Goal: Task Accomplishment & Management: Manage account settings

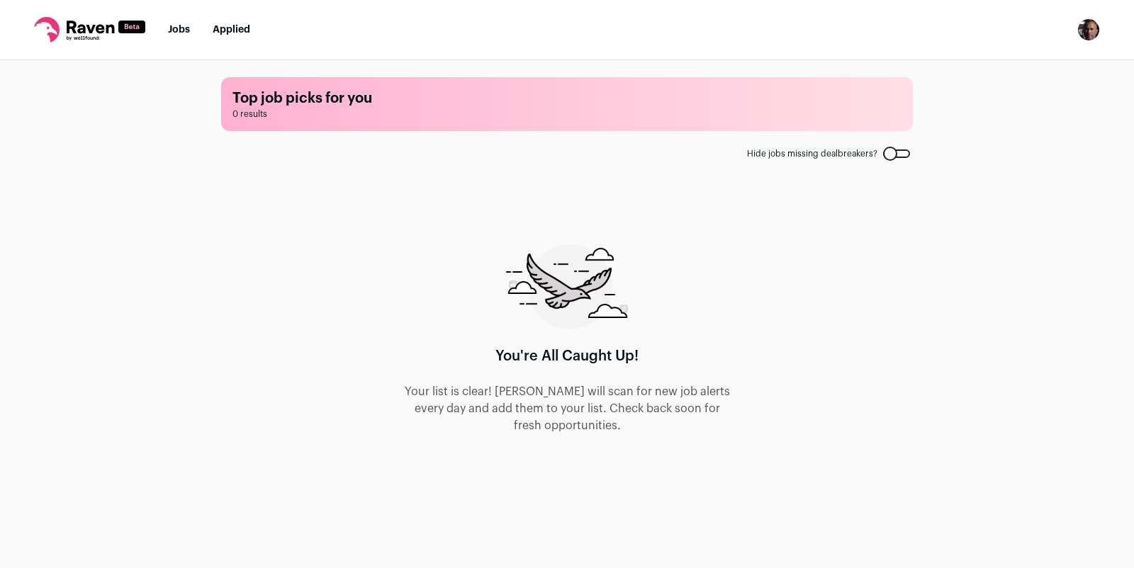
click at [1088, 33] on img "Open dropdown" at bounding box center [1088, 29] width 23 height 23
click at [1017, 97] on link "Subscription" at bounding box center [1020, 103] width 157 height 34
click at [899, 150] on div at bounding box center [896, 154] width 27 height 9
click at [226, 27] on link "Applied" at bounding box center [232, 30] width 38 height 10
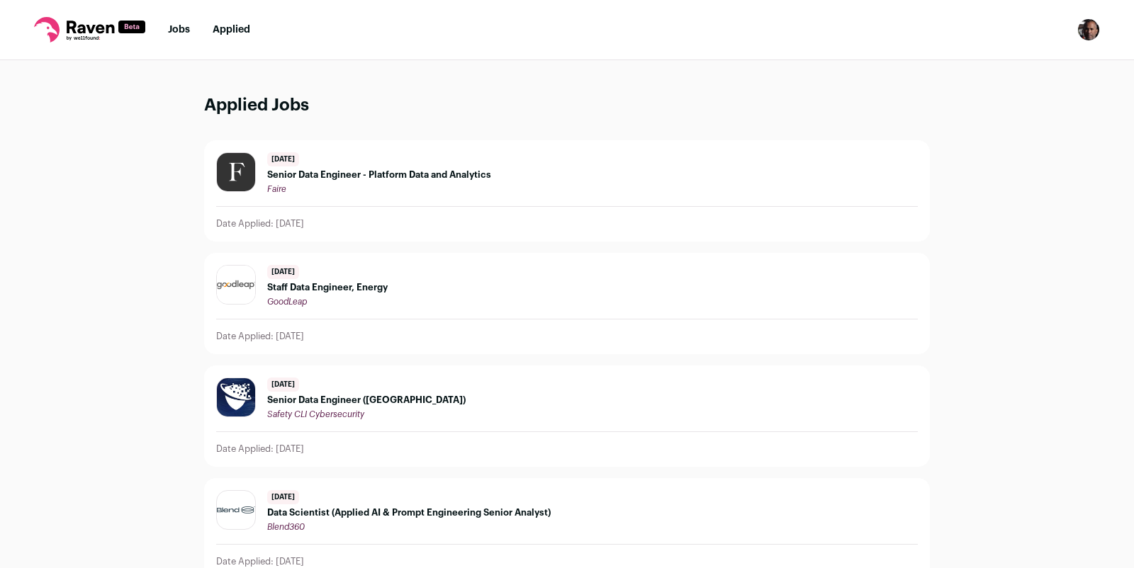
click at [172, 30] on link "Jobs" at bounding box center [179, 30] width 22 height 10
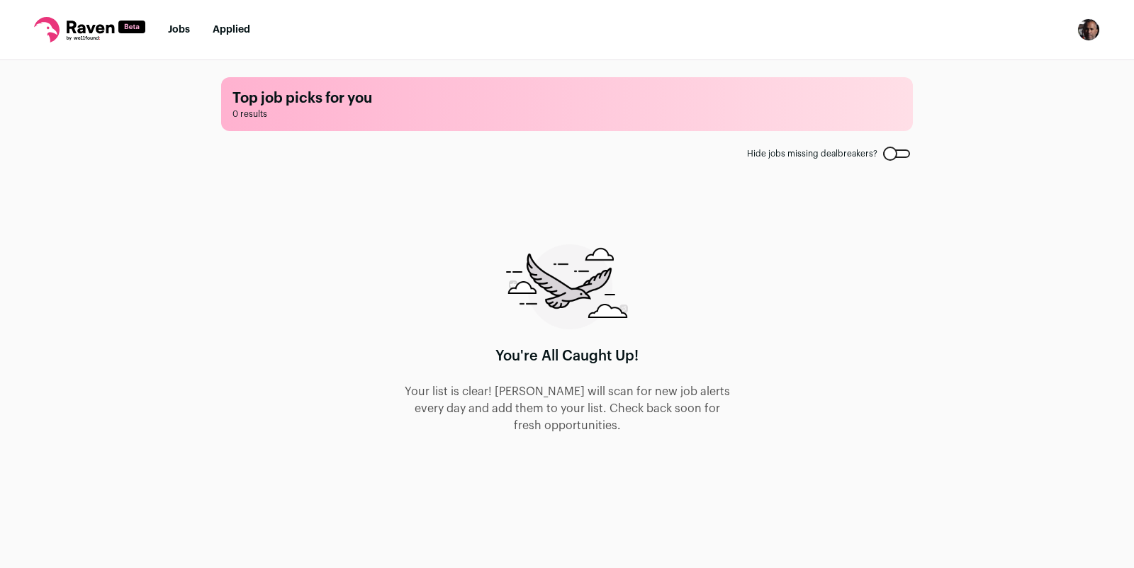
click at [1091, 34] on img "Open dropdown" at bounding box center [1088, 29] width 23 height 23
click at [1003, 101] on link "Subscription" at bounding box center [1020, 103] width 157 height 34
click at [1089, 26] on img "Open dropdown" at bounding box center [1088, 29] width 23 height 23
click at [1010, 99] on link "Subscription" at bounding box center [1020, 103] width 157 height 34
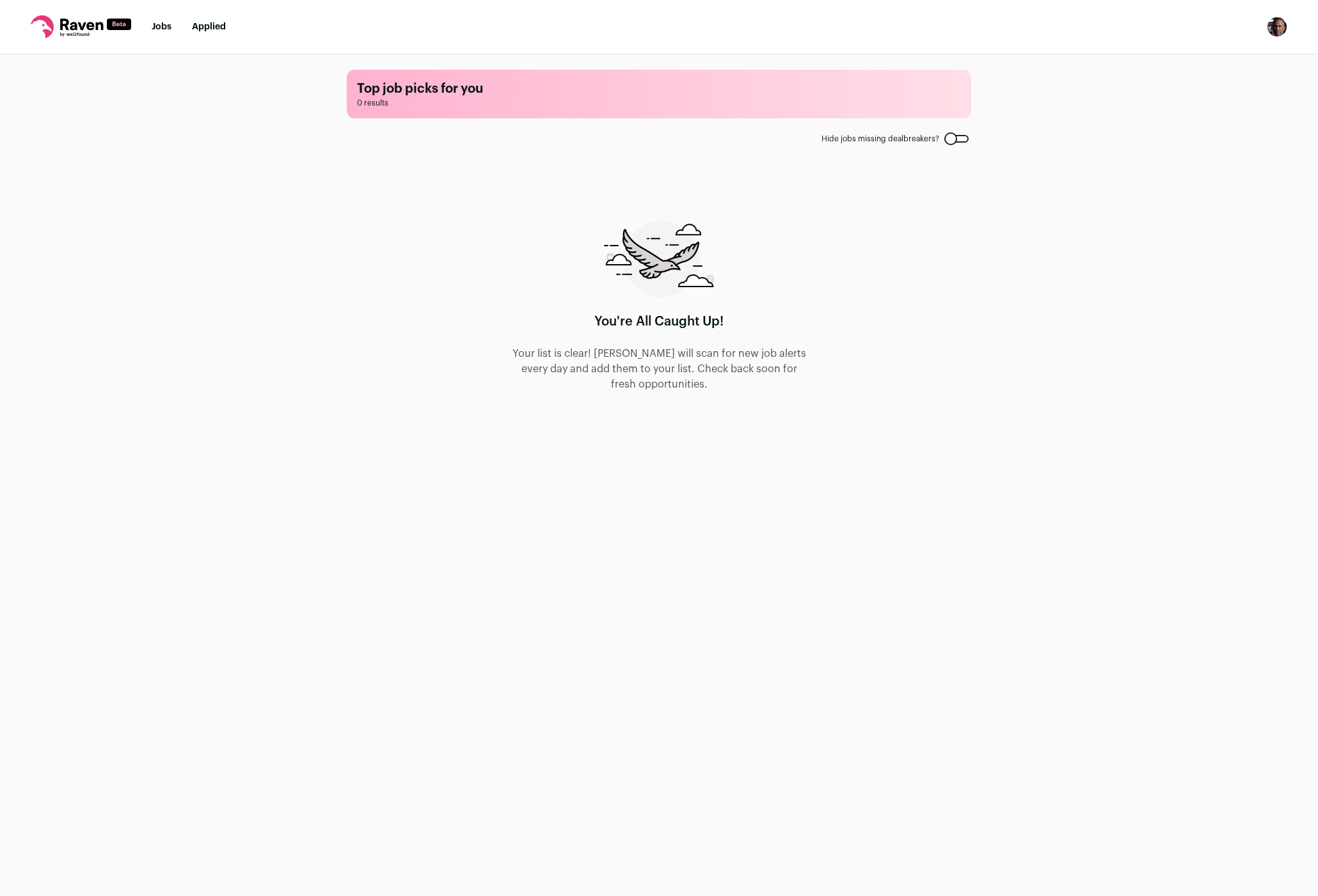
click at [1284, 32] on img "Open dropdown" at bounding box center [1276, 26] width 21 height 21
click at [1198, 97] on link "Subscription" at bounding box center [1215, 93] width 142 height 31
click at [167, 29] on link "Jobs" at bounding box center [162, 27] width 20 height 9
click at [164, 23] on link "Jobs" at bounding box center [162, 27] width 20 height 9
click at [60, 21] on icon at bounding box center [81, 24] width 42 height 12
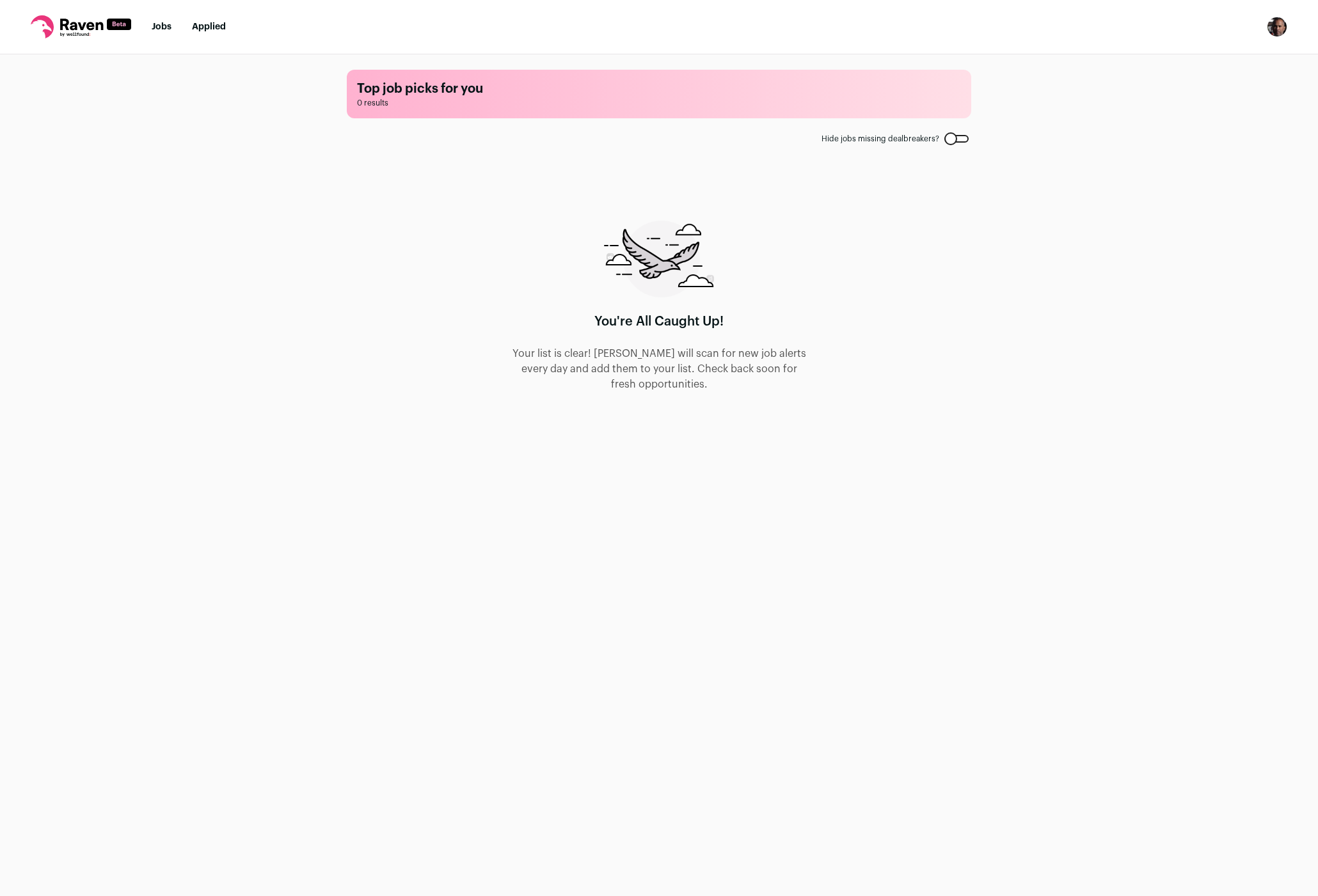
click at [1272, 29] on img "Open dropdown" at bounding box center [1276, 26] width 21 height 21
click at [1195, 59] on link "Settings" at bounding box center [1215, 60] width 142 height 31
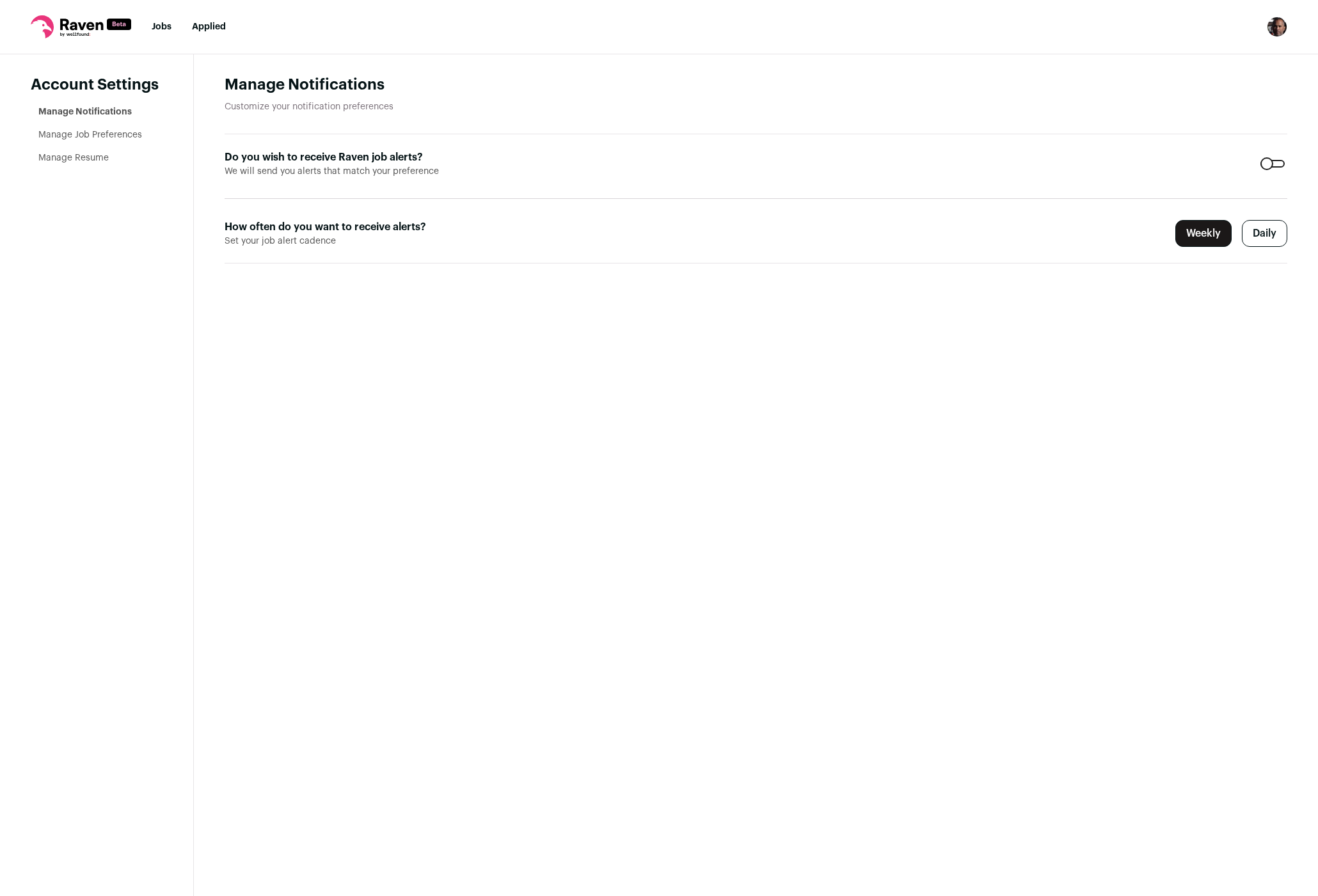
click at [88, 154] on link "Manage Resume" at bounding box center [74, 158] width 70 height 9
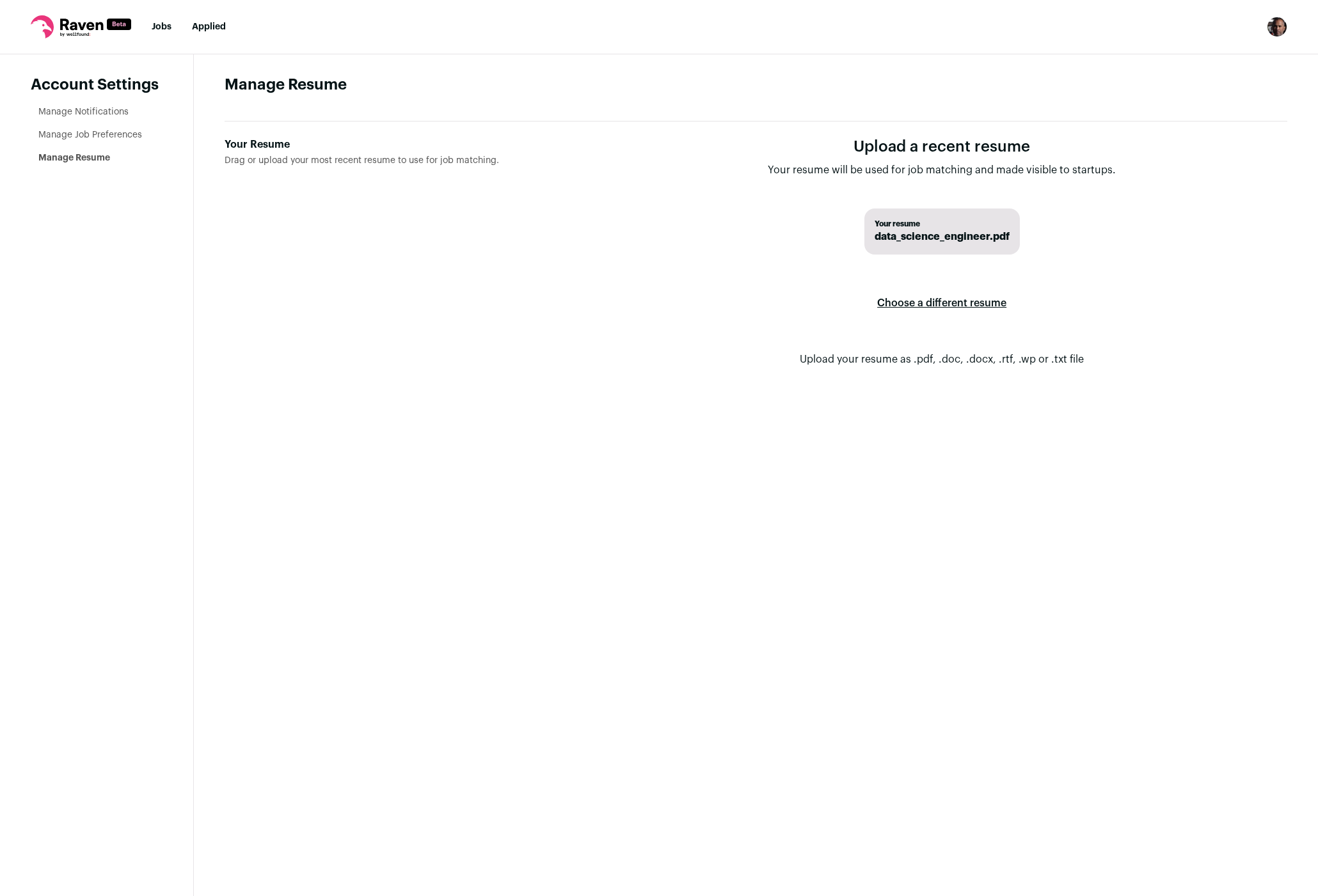
click at [956, 300] on label "Choose a different resume" at bounding box center [942, 303] width 129 height 36
click at [0, 0] on input "Your Resume Drag or upload your most recent resume to use for job matching." at bounding box center [0, 0] width 0 height 0
click at [87, 156] on link "Manage Resume" at bounding box center [74, 158] width 71 height 9
click at [108, 131] on link "Manage Job Preferences" at bounding box center [90, 135] width 104 height 9
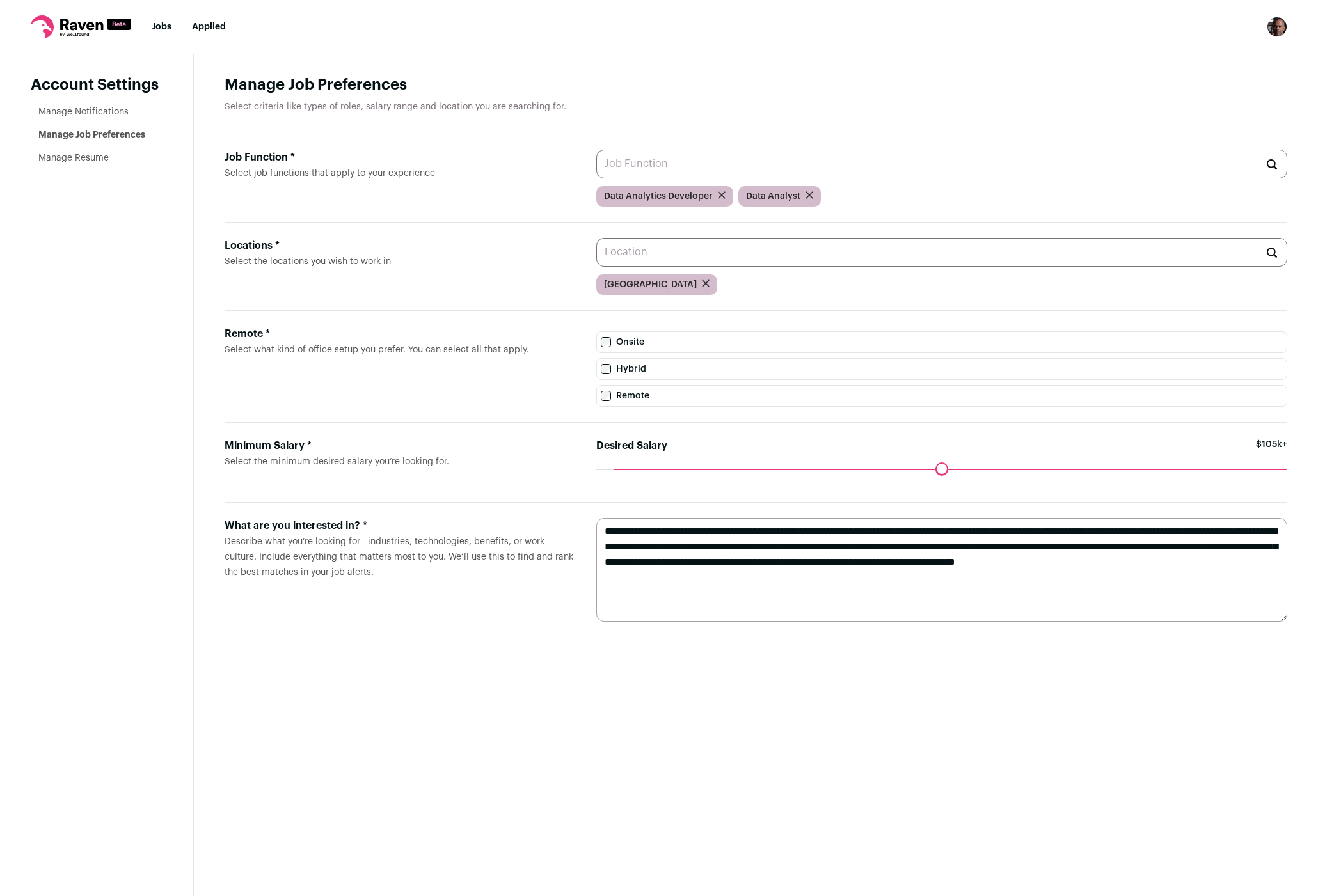
click at [645, 159] on input "Job Function * Select job functions that apply to your experience" at bounding box center [941, 164] width 691 height 29
click at [648, 205] on li "AI Engineer" at bounding box center [942, 196] width 690 height 34
type input "AI Engineer"
type input "A"
type input "D"
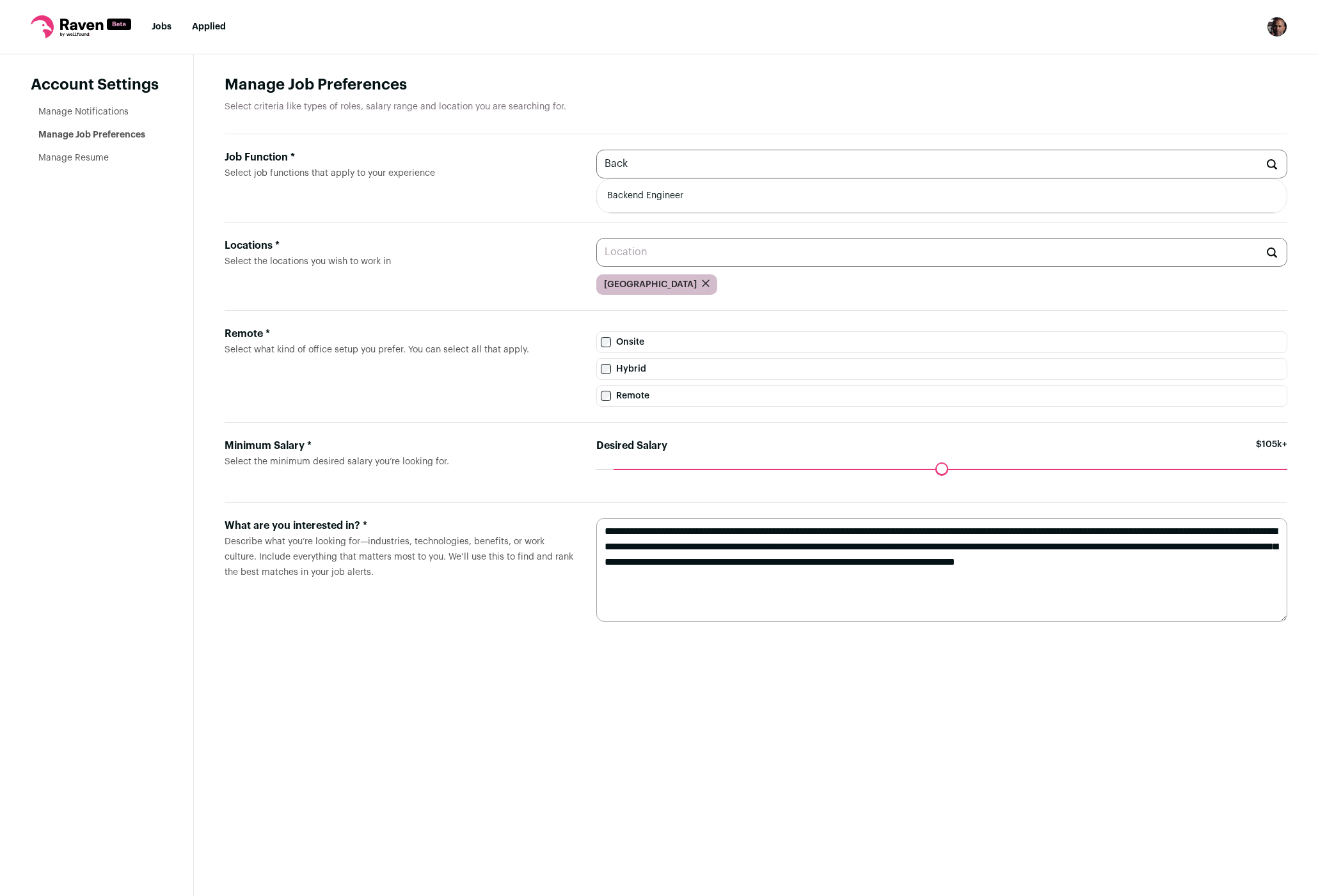
click at [671, 199] on li "Backend Engineer" at bounding box center [942, 196] width 690 height 34
type input "Backend Engineer"
click at [664, 256] on input "Locations * Select the locations you wish to work in" at bounding box center [941, 253] width 691 height 29
drag, startPoint x: 617, startPoint y: 471, endPoint x: 688, endPoint y: 468, distance: 71.1
click at [688, 468] on input "Desired Salary" at bounding box center [941, 468] width 691 height 0
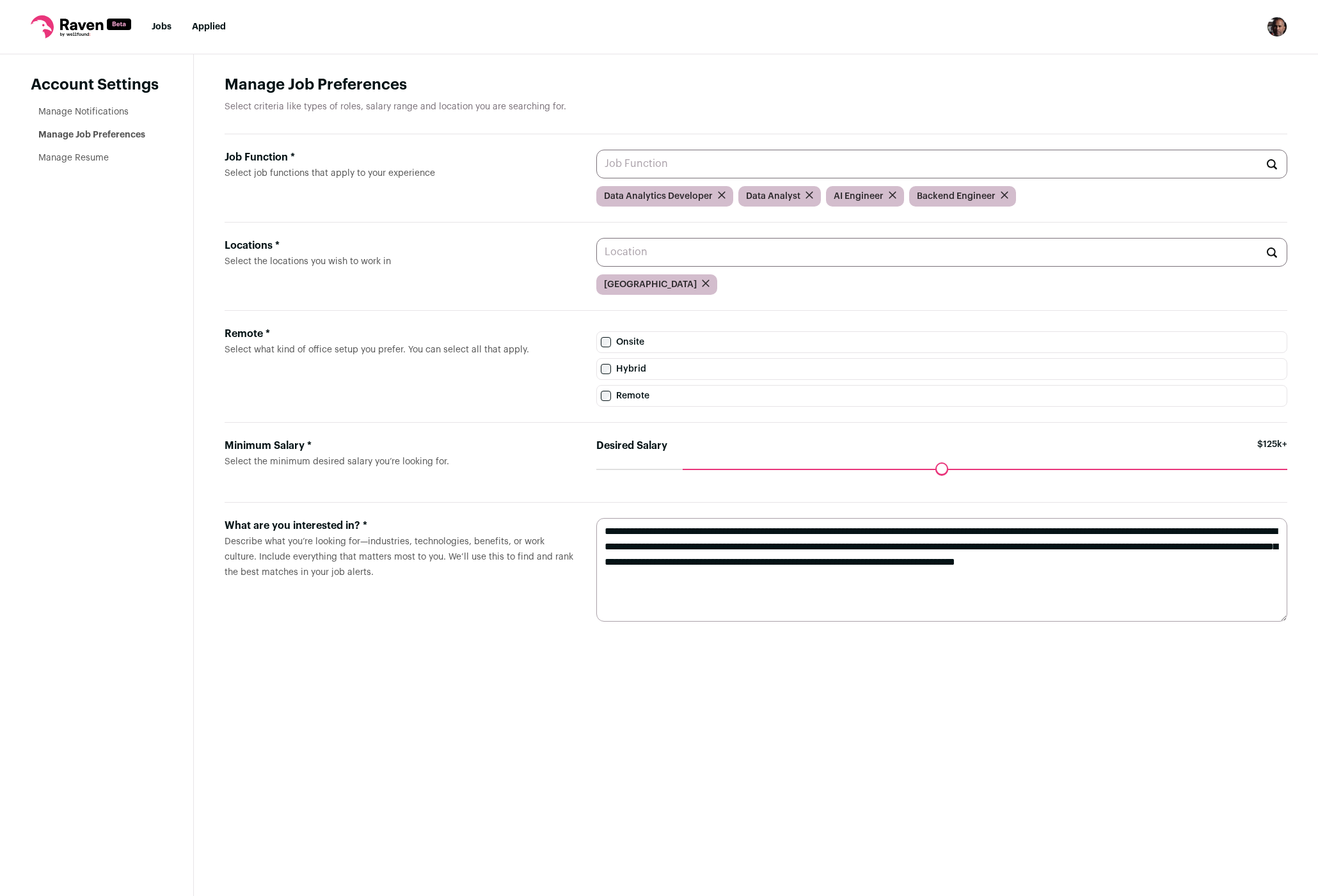
click at [1227, 475] on div "Maximum desired salary ******" at bounding box center [941, 477] width 691 height 18
drag, startPoint x: 688, startPoint y: 470, endPoint x: 617, endPoint y: 467, distance: 71.1
click at [617, 468] on input "Desired Salary" at bounding box center [941, 468] width 691 height 0
click at [108, 108] on link "Manage Notifications" at bounding box center [84, 112] width 90 height 9
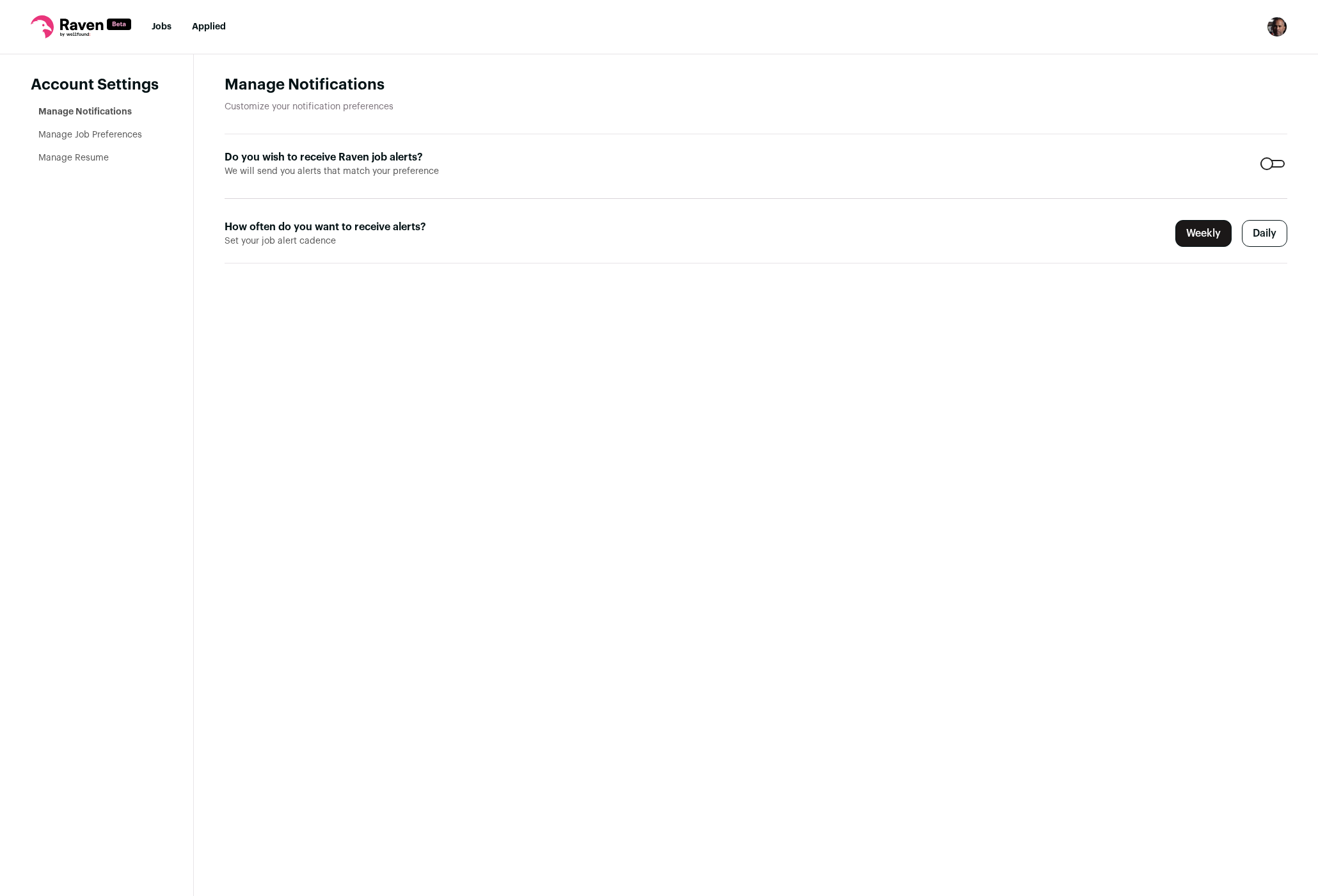
click at [105, 132] on link "Manage Job Preferences" at bounding box center [90, 135] width 104 height 9
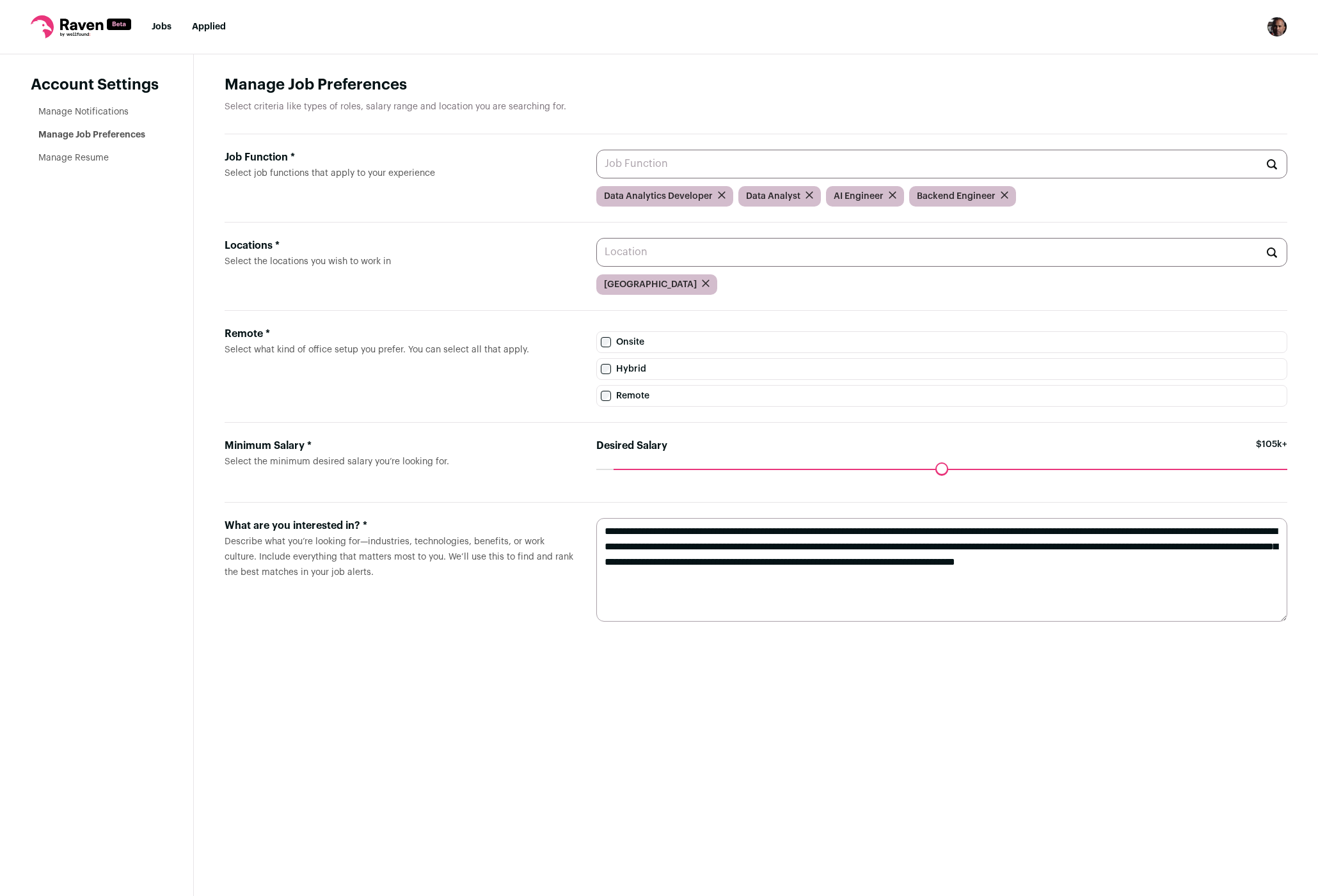
click at [100, 154] on link "Manage Resume" at bounding box center [74, 158] width 70 height 9
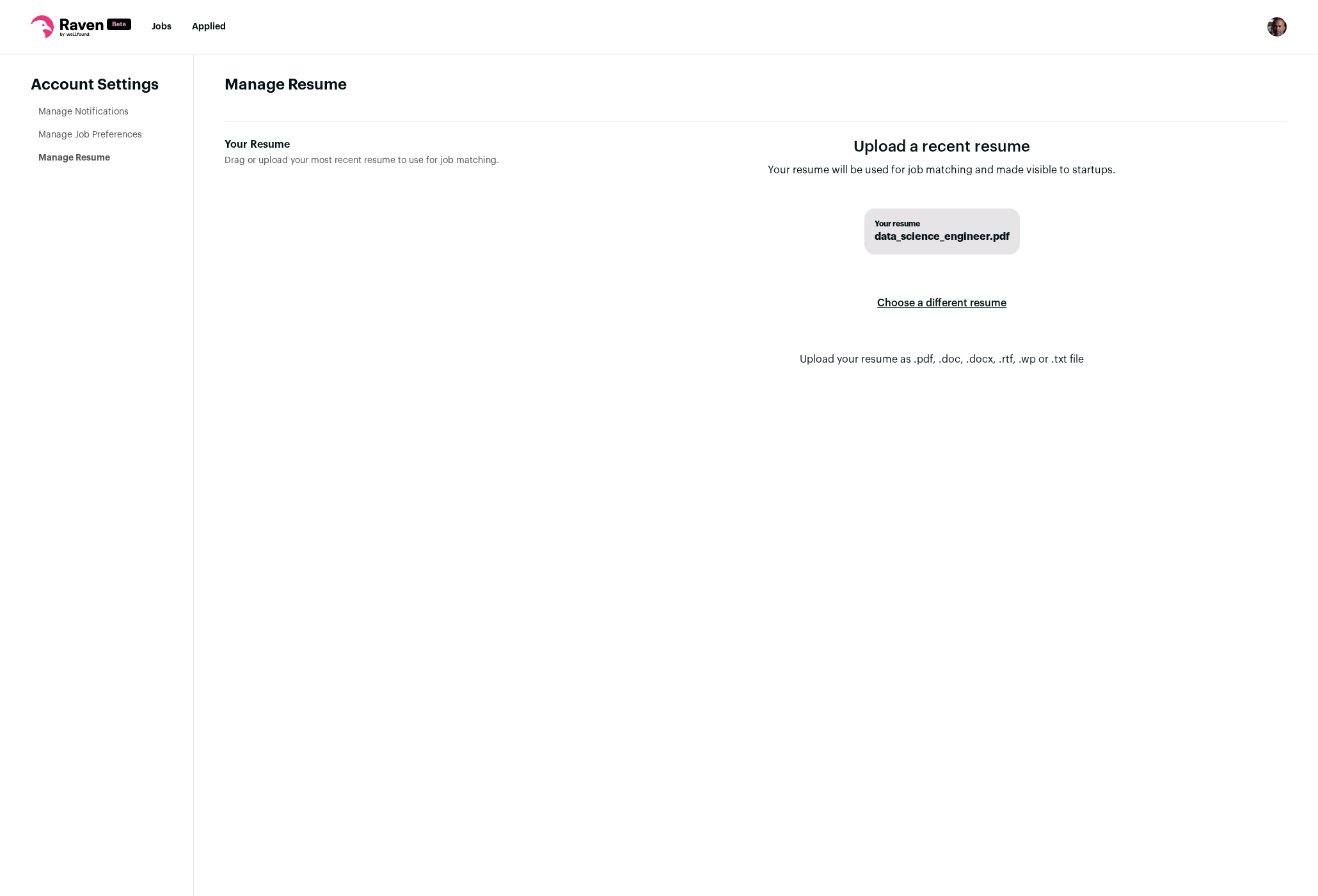
click at [160, 25] on link "Jobs" at bounding box center [162, 27] width 20 height 9
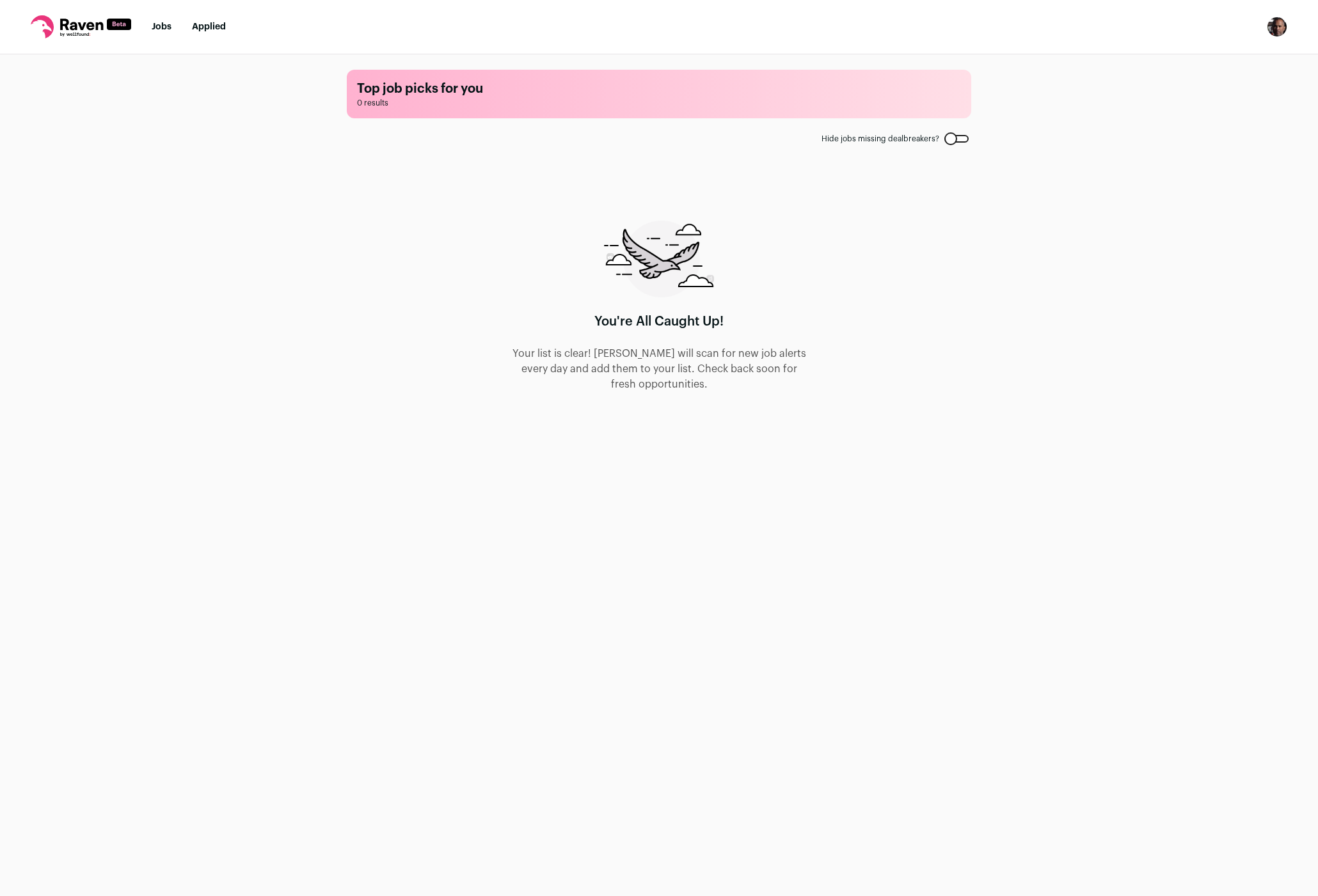
click at [162, 23] on link "Jobs" at bounding box center [162, 27] width 20 height 9
click at [1276, 30] on img "Open dropdown" at bounding box center [1276, 26] width 21 height 21
click at [1211, 55] on link "Settings" at bounding box center [1215, 60] width 142 height 31
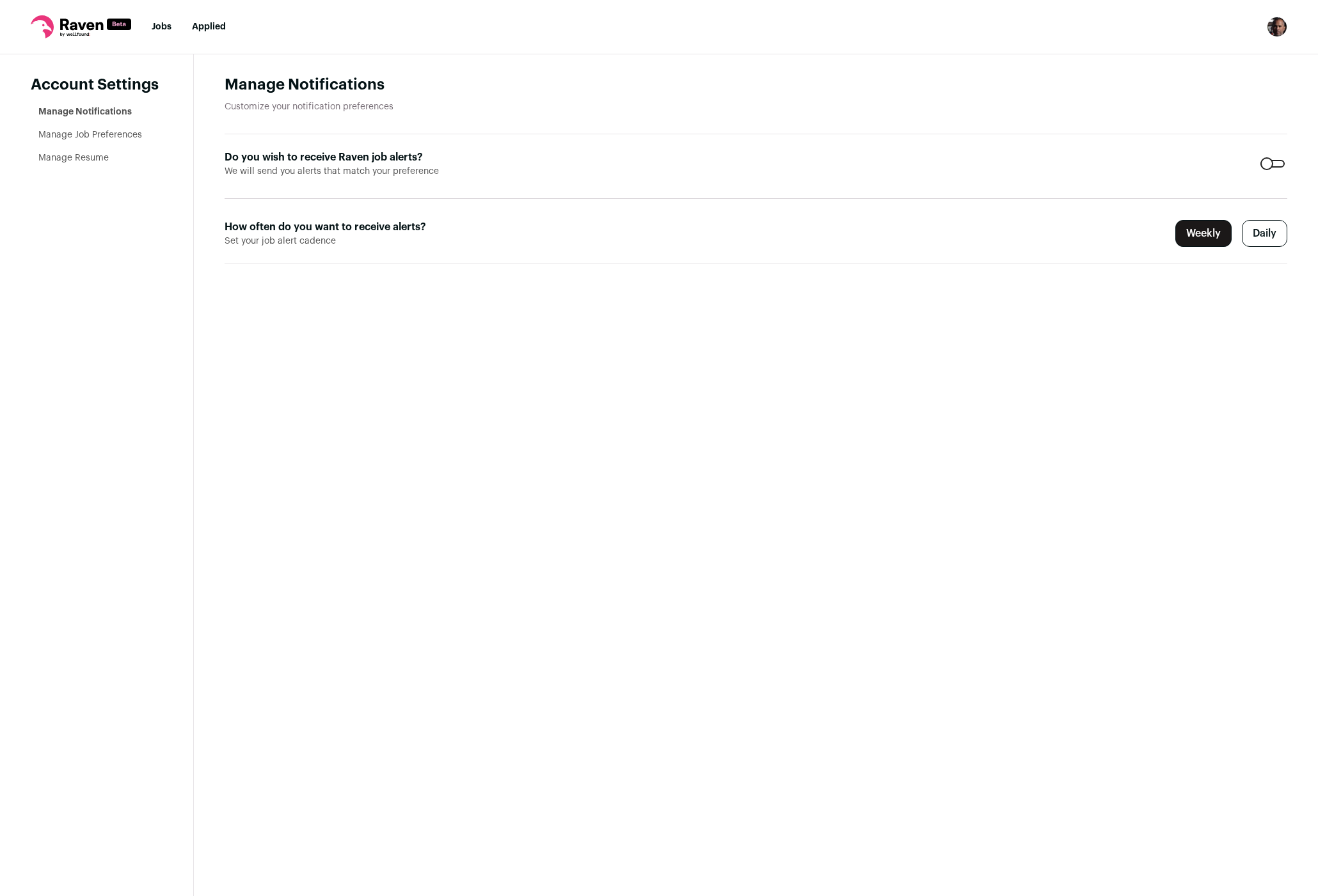
click at [76, 157] on link "Manage Resume" at bounding box center [74, 158] width 70 height 9
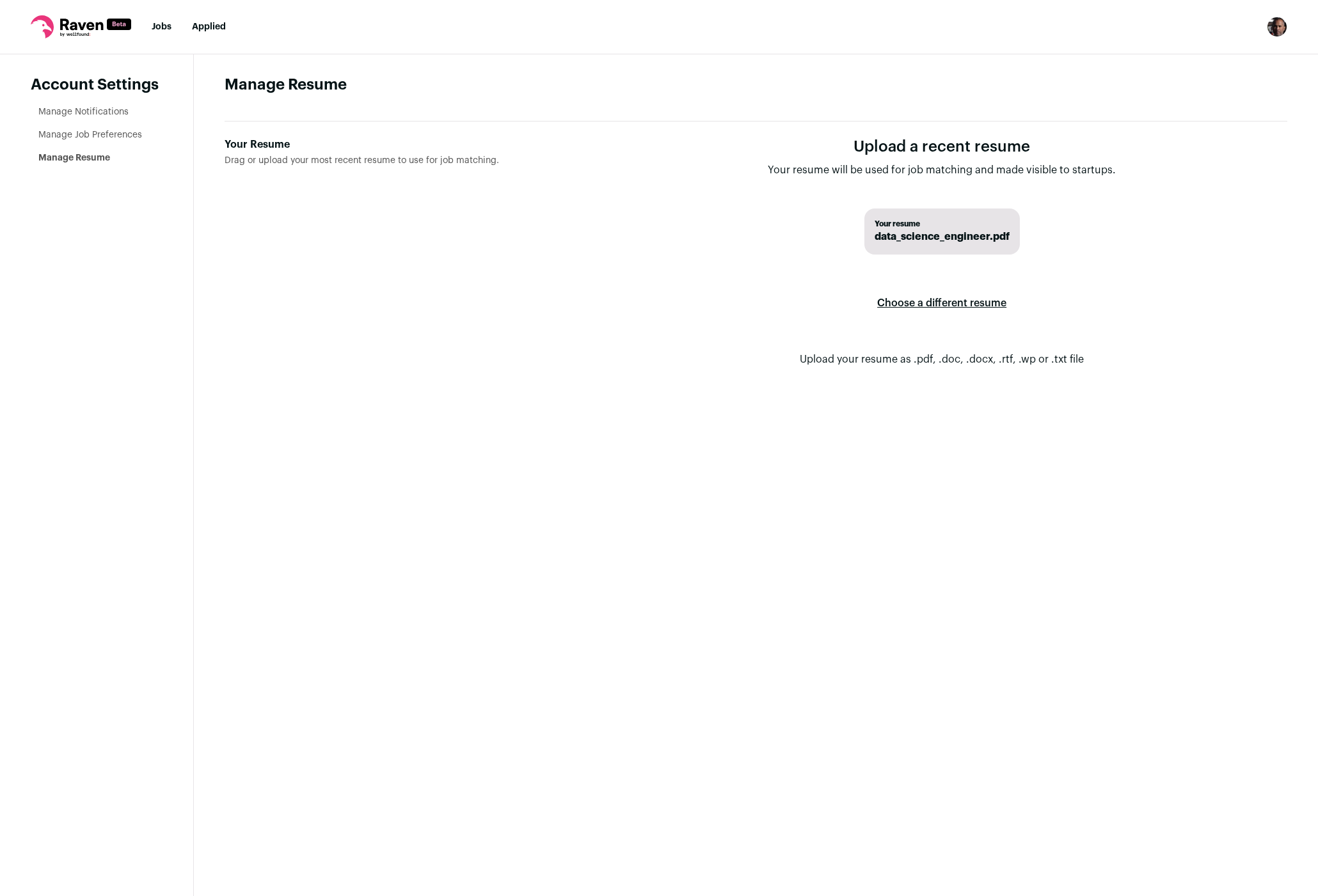
click at [93, 129] on li "Manage Job Preferences" at bounding box center [100, 134] width 124 height 13
click at [118, 135] on link "Manage Job Preferences" at bounding box center [90, 135] width 104 height 9
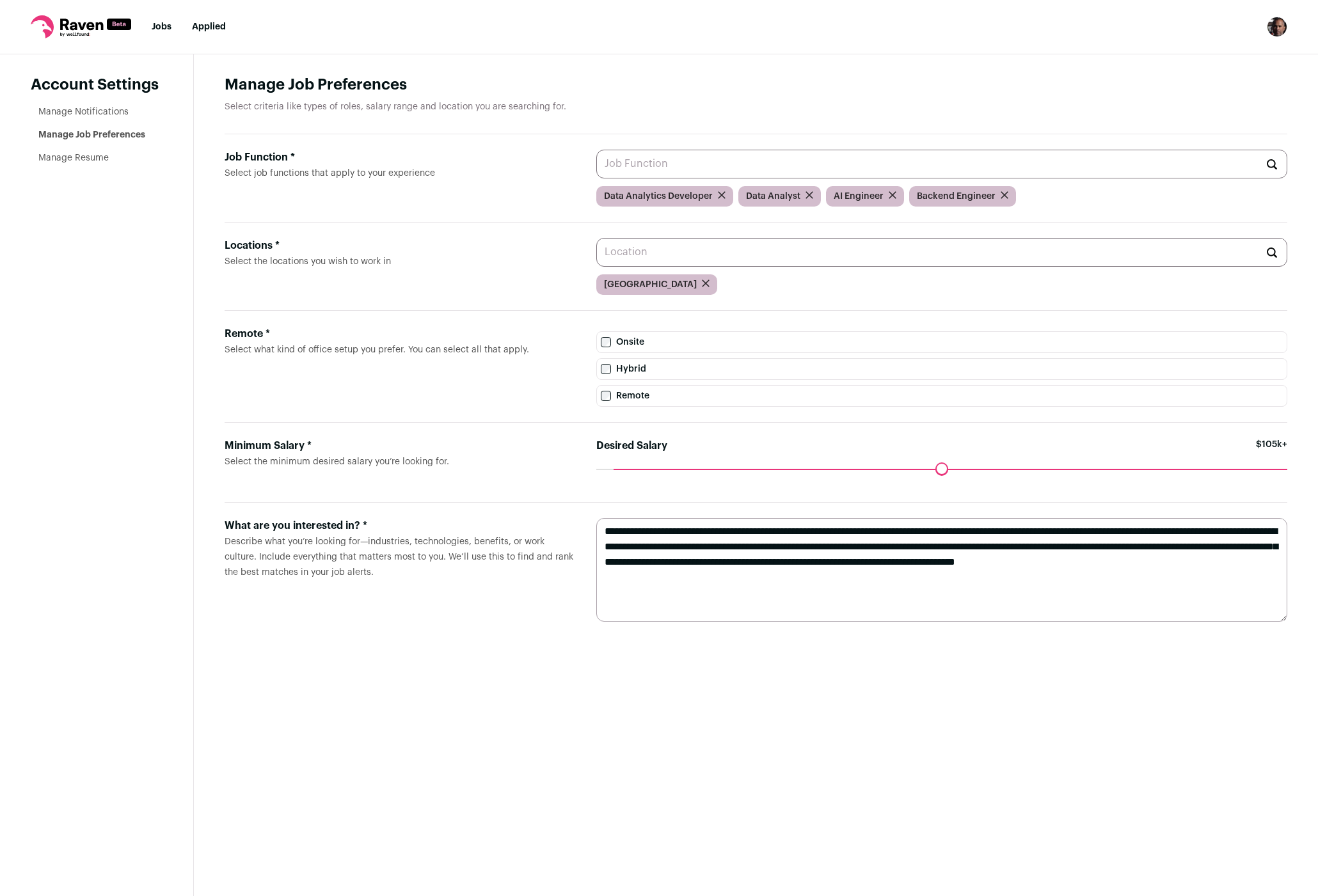
click at [83, 108] on link "Manage Notifications" at bounding box center [84, 112] width 90 height 9
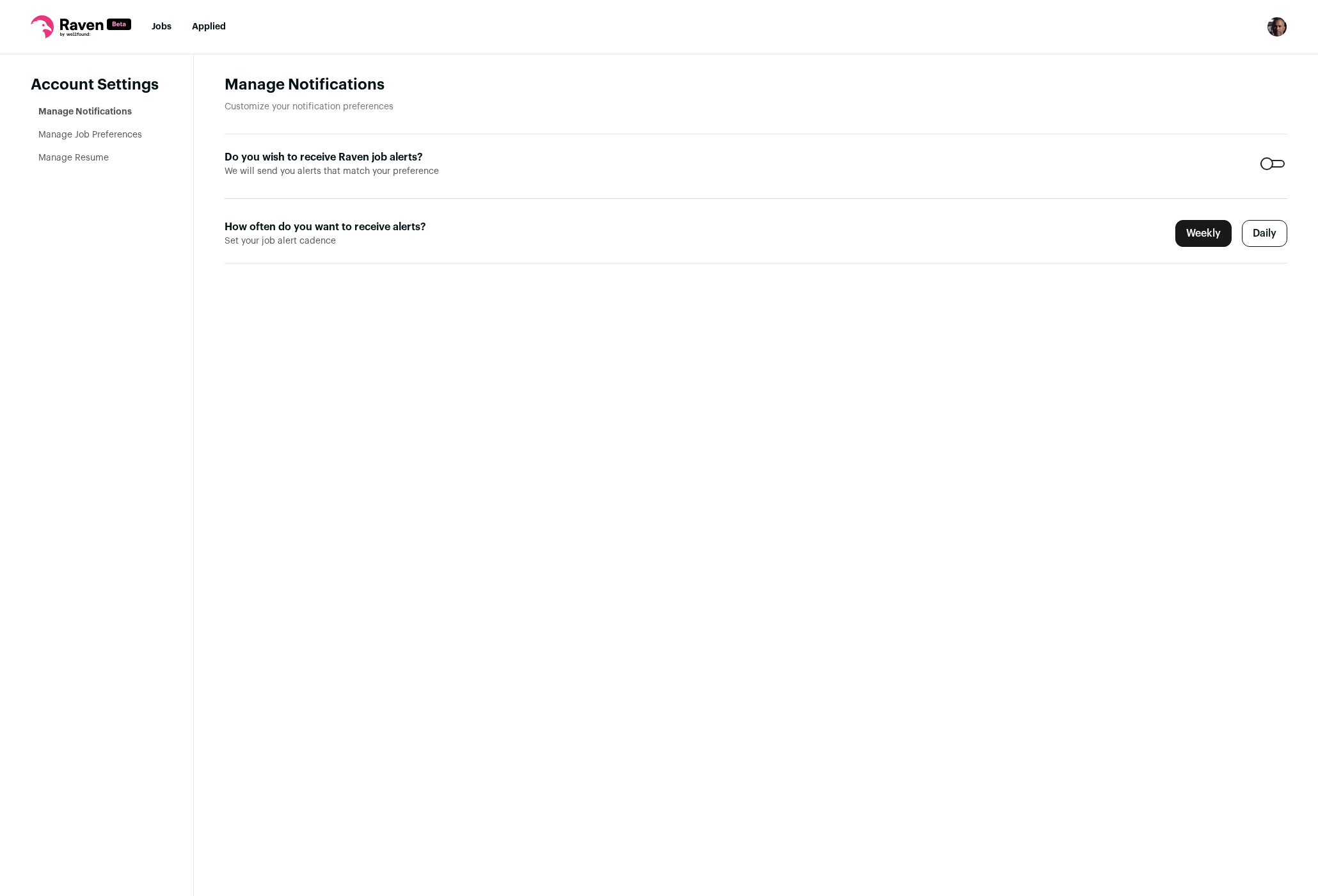
click at [1272, 234] on label "Daily" at bounding box center [1264, 234] width 45 height 27
click at [65, 20] on icon at bounding box center [81, 24] width 42 height 12
click at [59, 26] on icon at bounding box center [80, 27] width 100 height 23
click at [60, 25] on icon at bounding box center [80, 27] width 100 height 23
